Goal: Transaction & Acquisition: Book appointment/travel/reservation

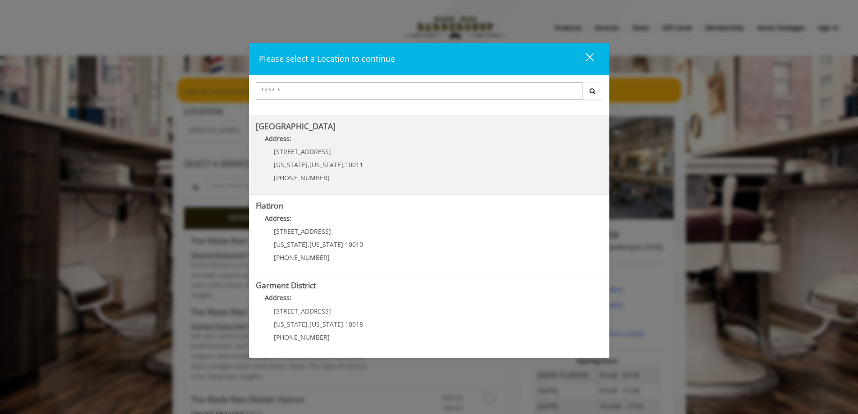
scroll to position [150, 0]
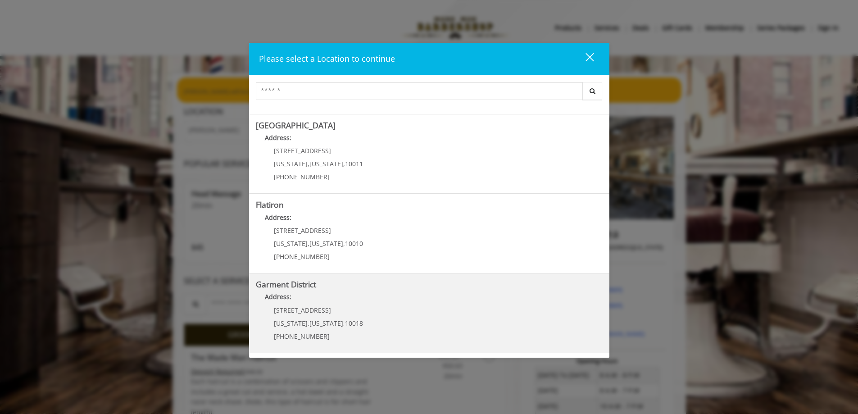
click at [378, 314] on District "Garment District Address: [STREET_ADDRESS][US_STATE][US_STATE] (212) 997-4247" at bounding box center [429, 313] width 347 height 66
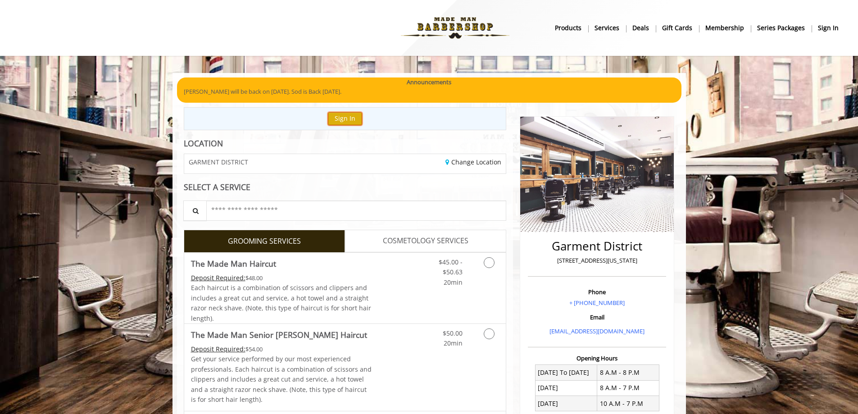
click at [340, 123] on button "Sign In" at bounding box center [345, 118] width 34 height 13
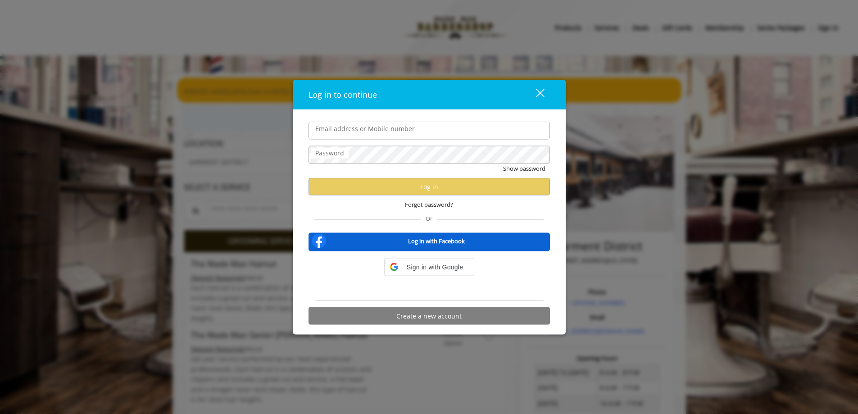
type input "**********"
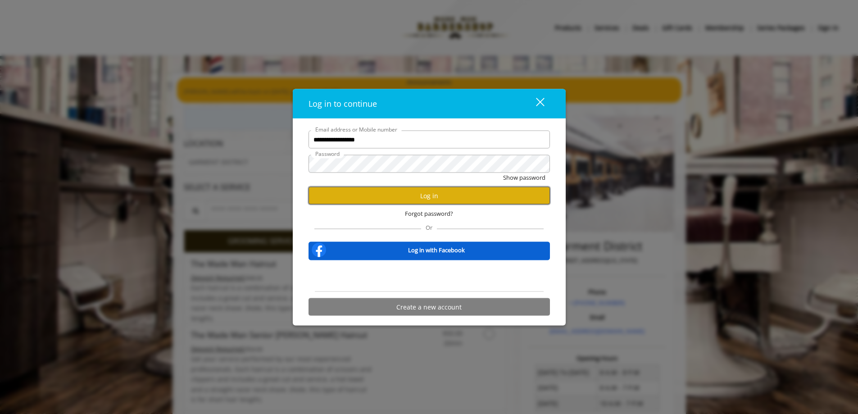
click at [439, 195] on button "Log in" at bounding box center [428, 196] width 241 height 18
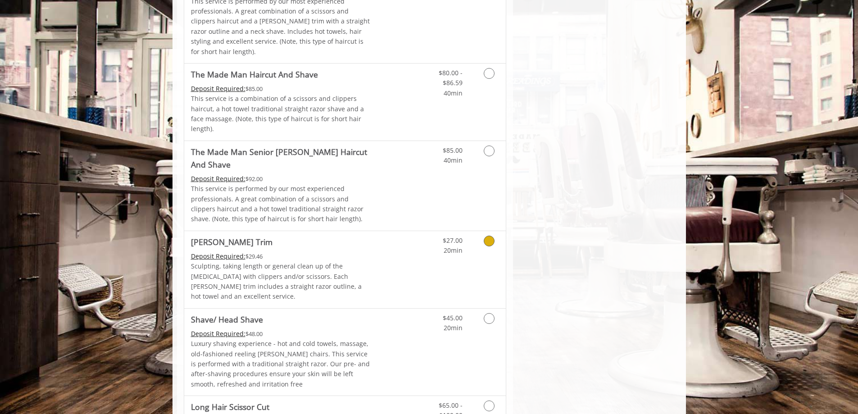
scroll to position [901, 0]
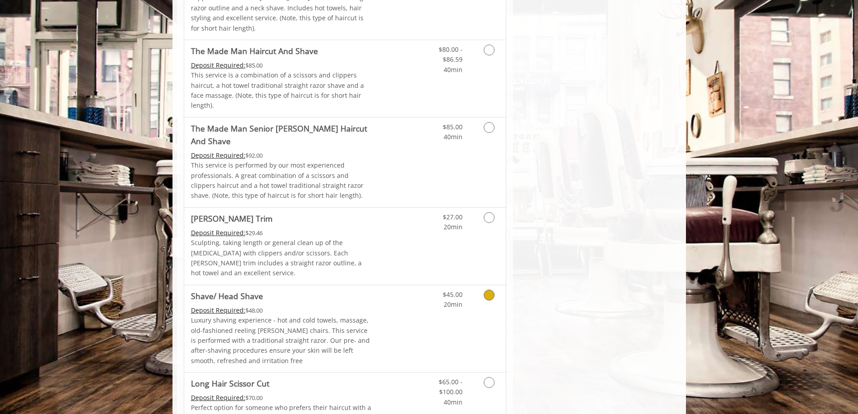
click at [476, 285] on div "$45.00 20min" at bounding box center [465, 328] width 81 height 87
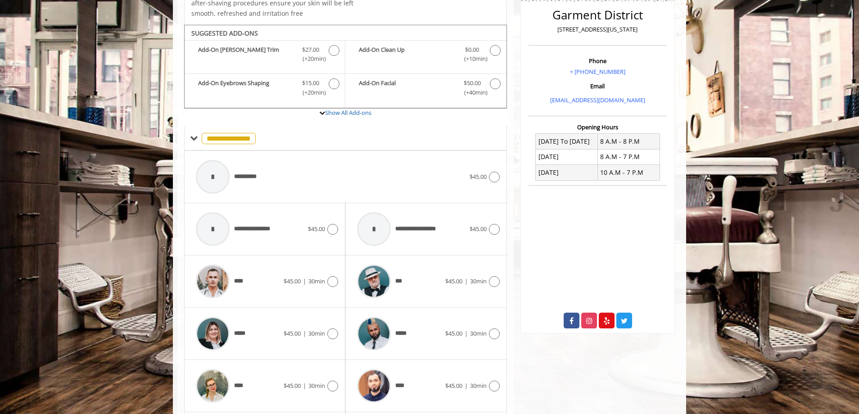
scroll to position [256, 0]
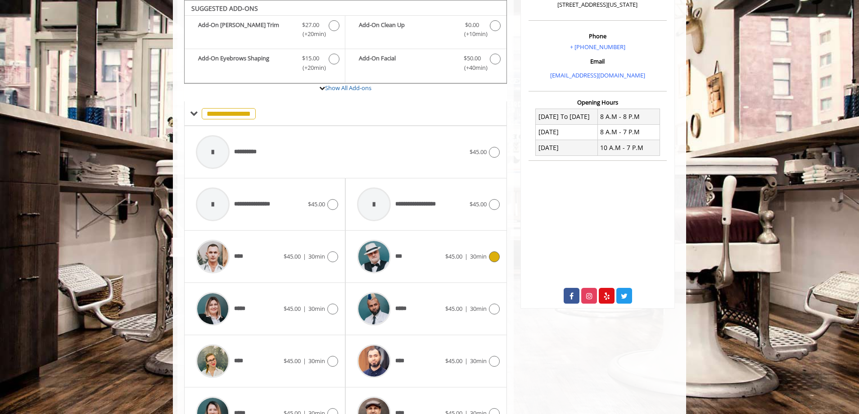
click at [428, 254] on div "***" at bounding box center [399, 256] width 92 height 43
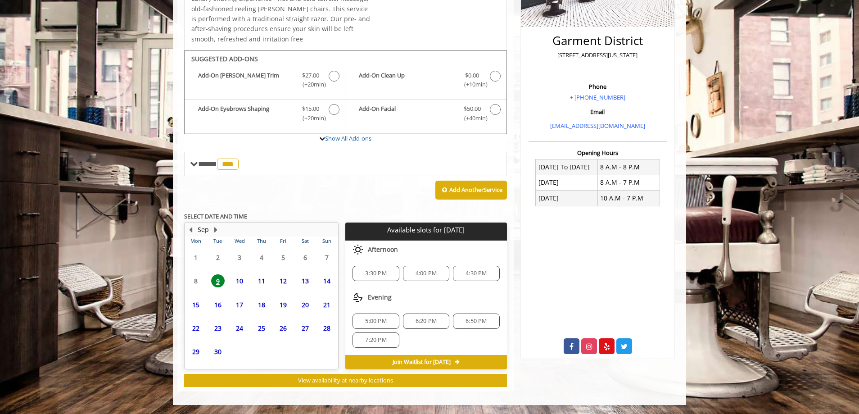
scroll to position [205, 0]
click at [264, 276] on span "11" at bounding box center [262, 273] width 14 height 13
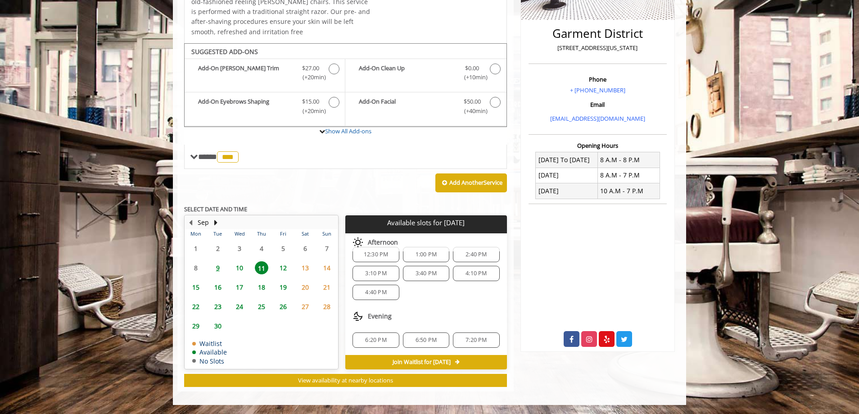
scroll to position [52, 0]
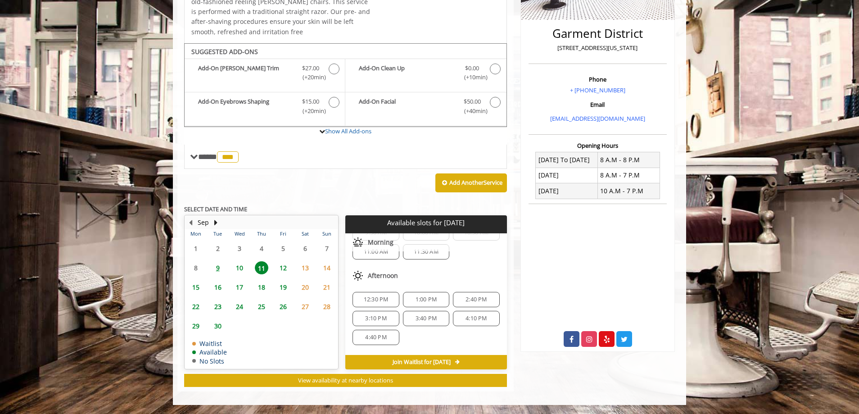
click at [375, 299] on span "12:30 PM" at bounding box center [376, 299] width 25 height 7
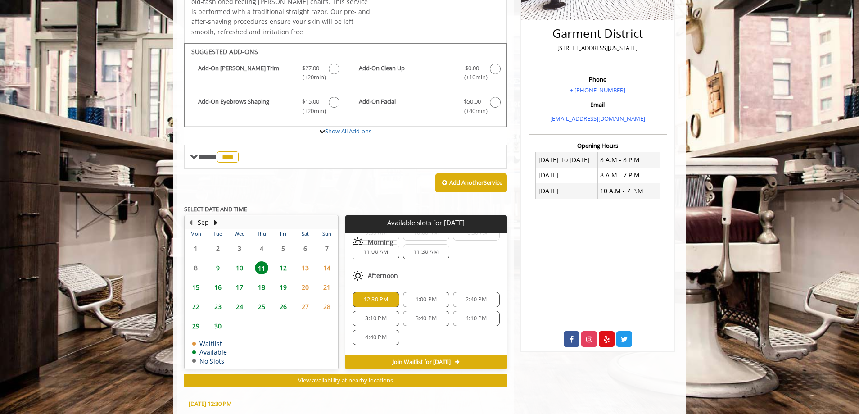
scroll to position [376, 0]
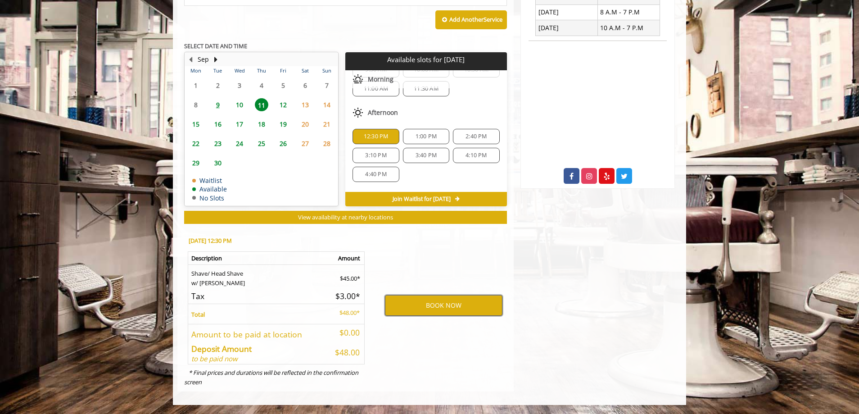
click at [418, 305] on button "BOOK NOW" at bounding box center [444, 305] width 118 height 21
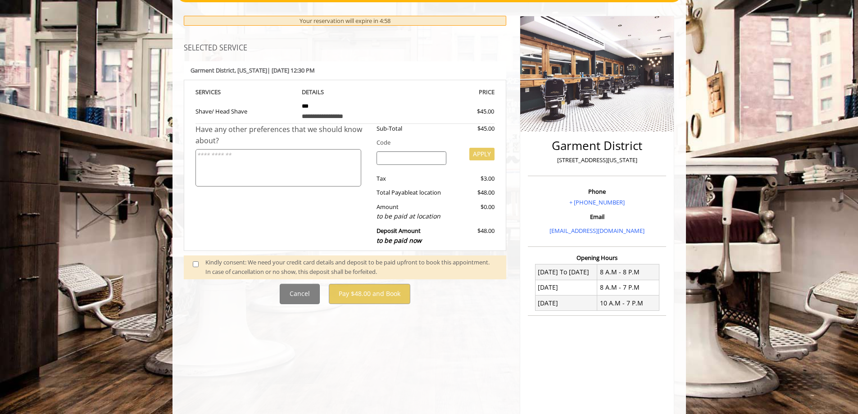
scroll to position [135, 0]
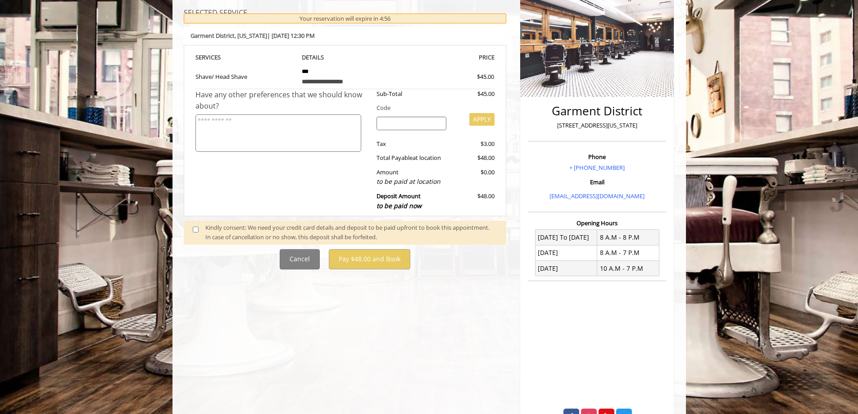
click at [201, 232] on span at bounding box center [199, 232] width 27 height 19
click at [192, 228] on span at bounding box center [199, 232] width 27 height 19
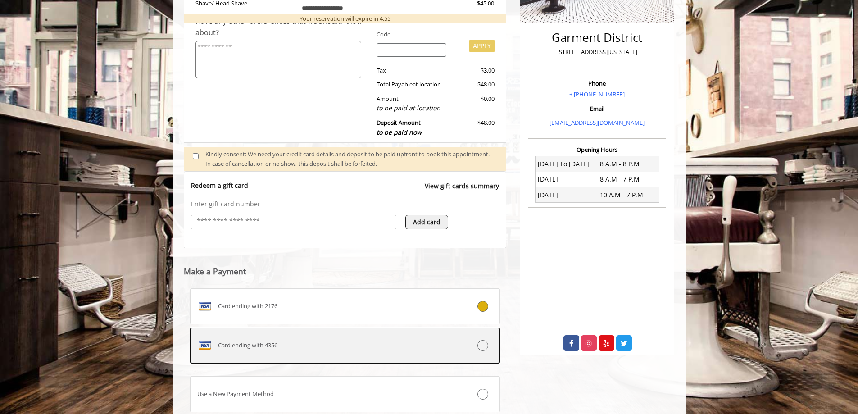
scroll to position [272, 0]
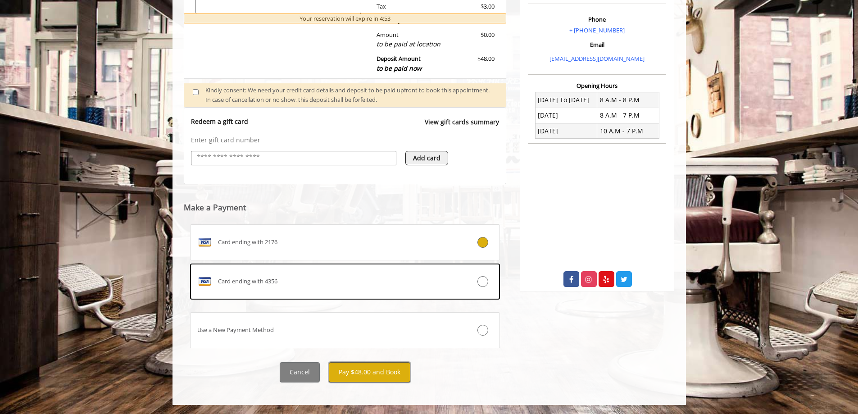
click at [388, 375] on button "Pay $48.00 and Book" at bounding box center [370, 372] width 82 height 20
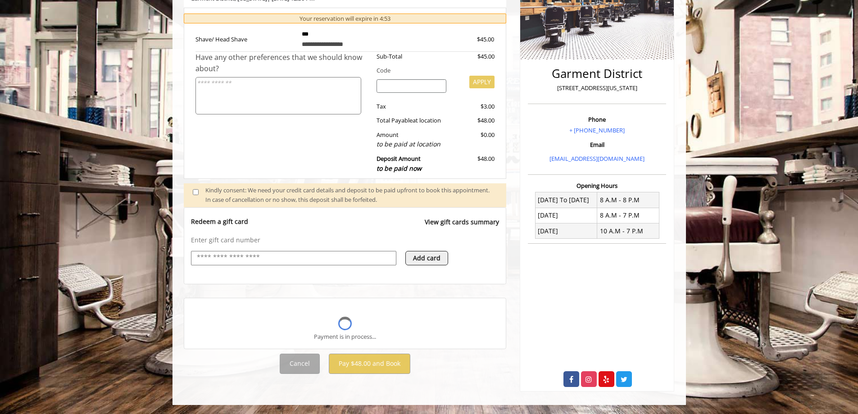
scroll to position [172, 0]
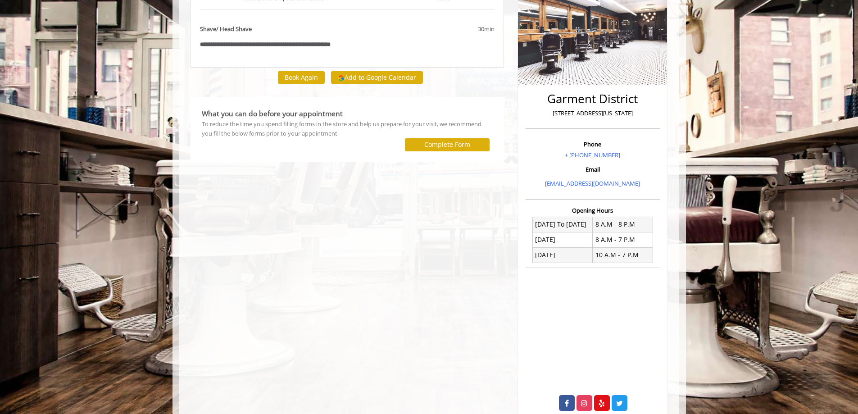
scroll to position [135, 0]
